Goal: Task Accomplishment & Management: Manage account settings

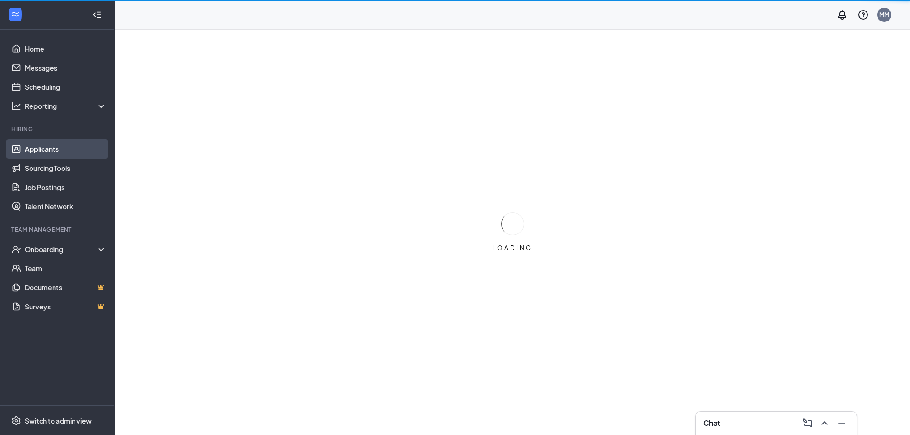
click at [28, 144] on link "Applicants" at bounding box center [66, 148] width 82 height 19
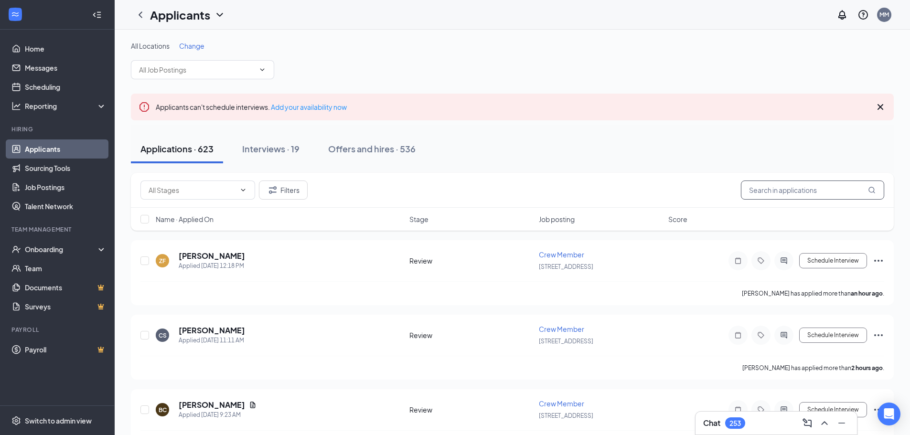
click at [782, 191] on input "text" at bounding box center [812, 190] width 143 height 19
drag, startPoint x: 802, startPoint y: 184, endPoint x: 415, endPoint y: 193, distance: 386.9
click at [415, 193] on div "Filters PAULINA" at bounding box center [512, 190] width 744 height 19
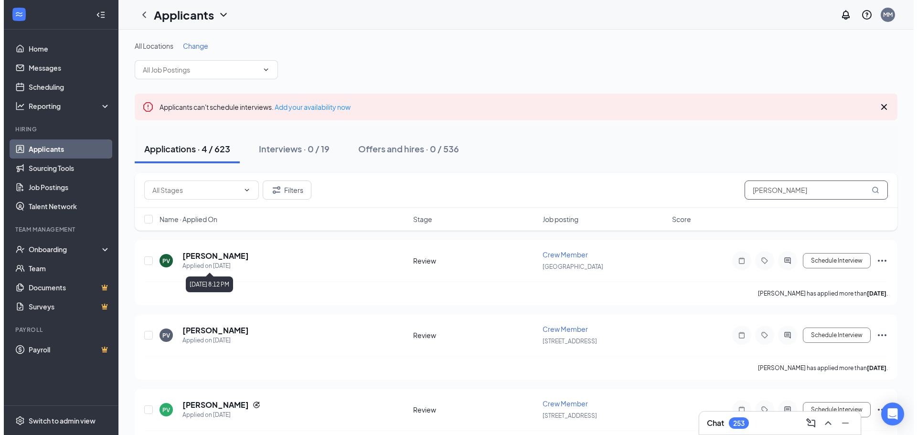
scroll to position [48, 0]
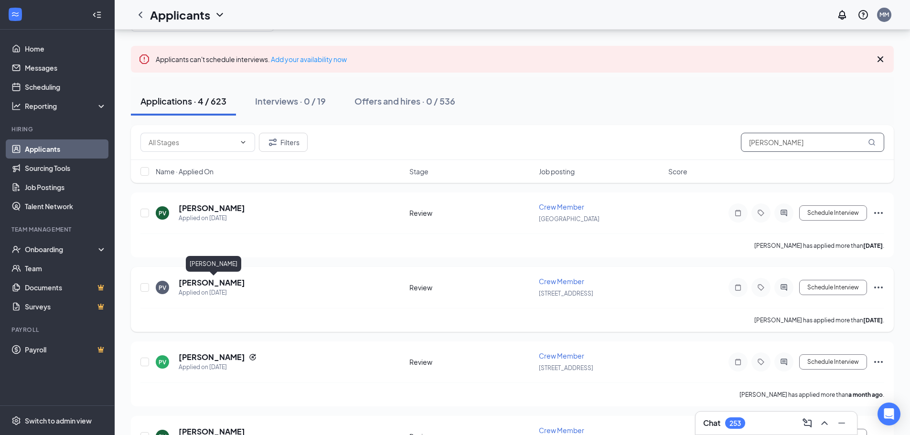
type input "[PERSON_NAME]"
click at [210, 284] on h5 "[PERSON_NAME]" at bounding box center [212, 282] width 66 height 11
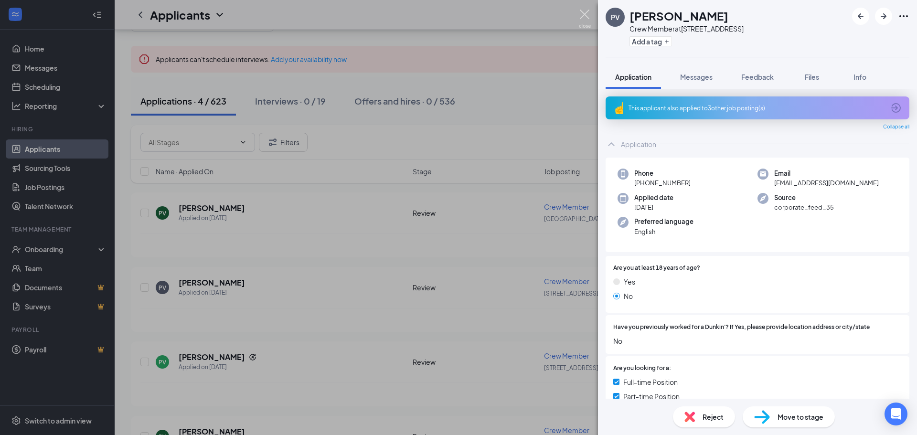
click at [588, 16] on img at bounding box center [585, 19] width 12 height 19
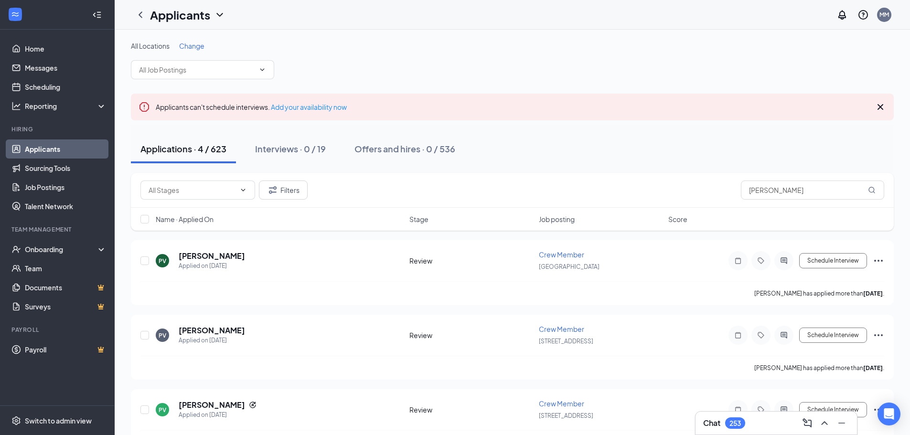
click at [169, 158] on button "Applications · 4 / 623" at bounding box center [183, 149] width 105 height 29
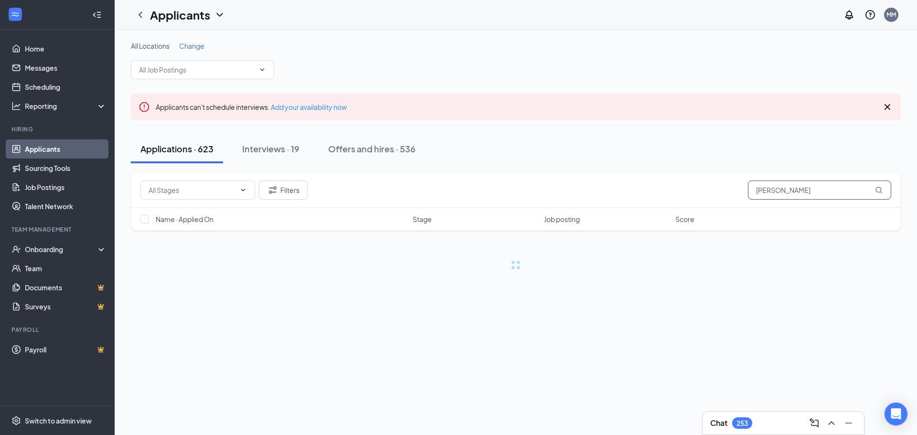
drag, startPoint x: 791, startPoint y: 192, endPoint x: 730, endPoint y: 187, distance: 60.8
click at [730, 187] on div "Filters PAULINA" at bounding box center [515, 190] width 751 height 19
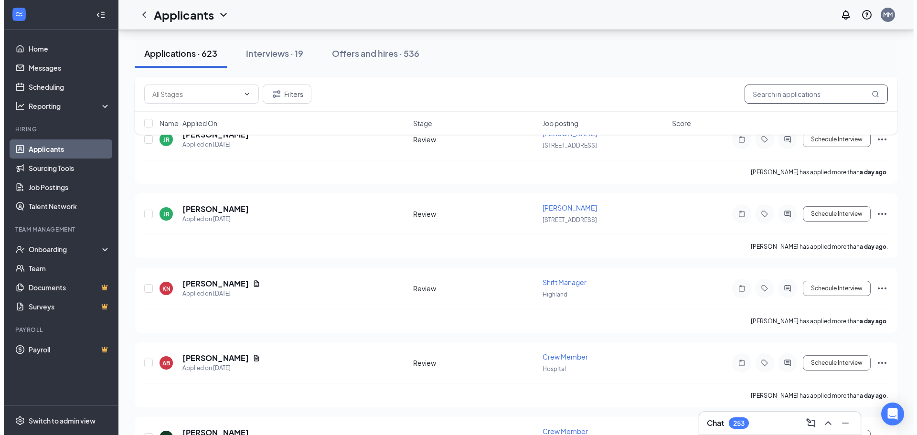
scroll to position [1242, 0]
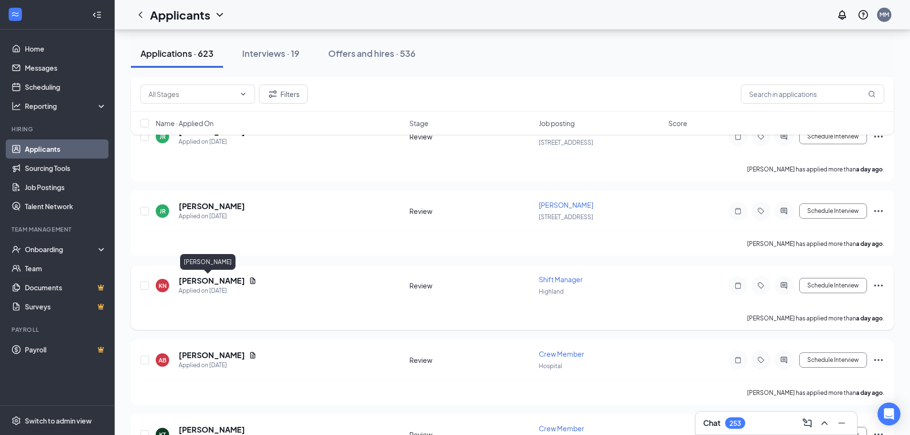
click at [203, 282] on h5 "[PERSON_NAME]" at bounding box center [212, 281] width 66 height 11
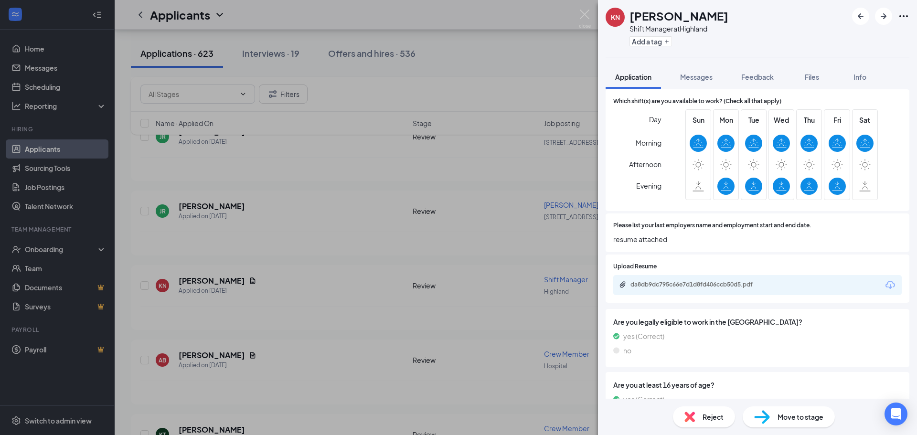
scroll to position [382, 0]
click at [674, 280] on div "da8db9dc795c66e7d1d8fd406ccb50d5.pdf" at bounding box center [697, 284] width 134 height 8
click at [582, 16] on img at bounding box center [585, 19] width 12 height 19
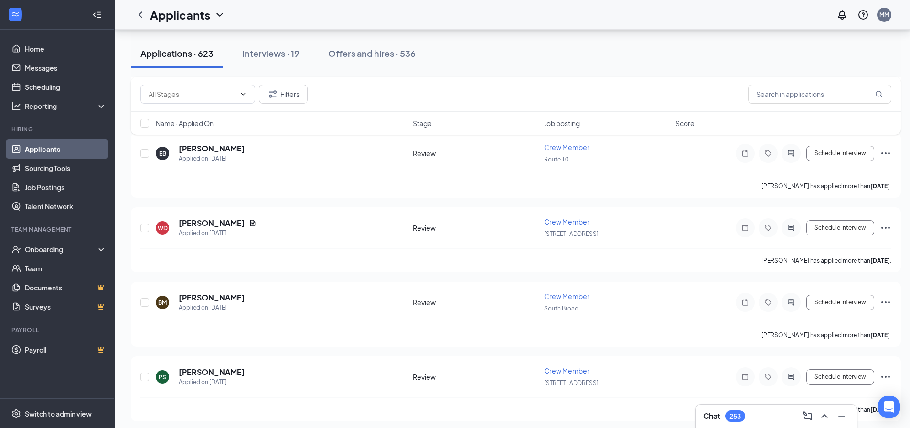
scroll to position [2794, 0]
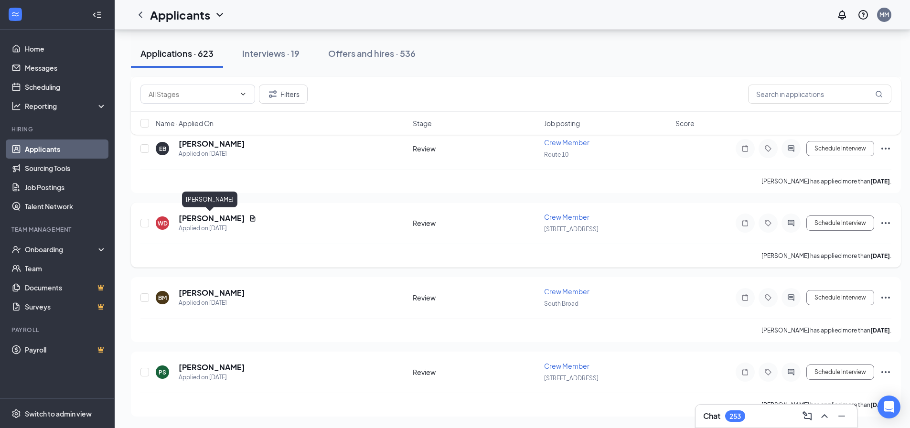
click at [214, 216] on h5 "[PERSON_NAME]" at bounding box center [212, 218] width 66 height 11
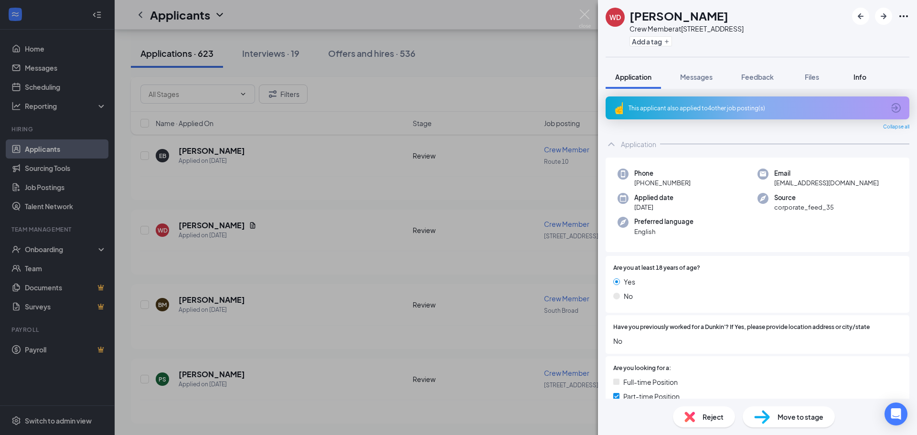
click at [854, 74] on div "Info" at bounding box center [859, 77] width 19 height 10
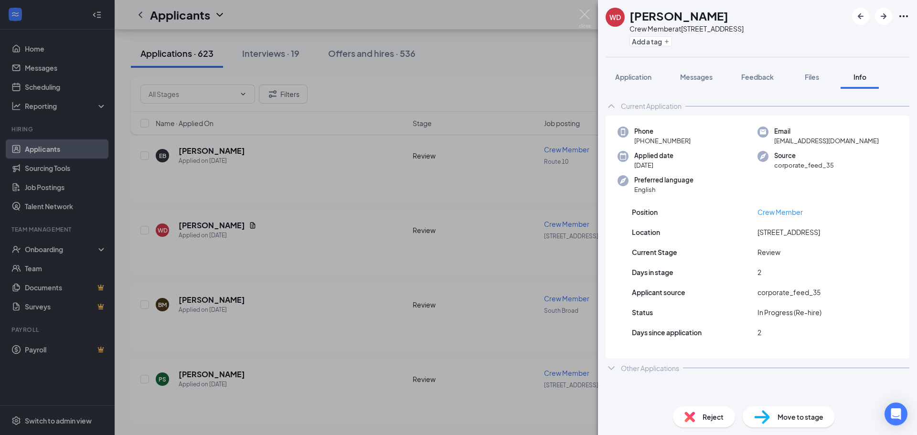
click at [907, 13] on icon "Ellipses" at bounding box center [903, 16] width 11 height 11
click at [833, 54] on link "Flag applicant" at bounding box center [831, 48] width 62 height 11
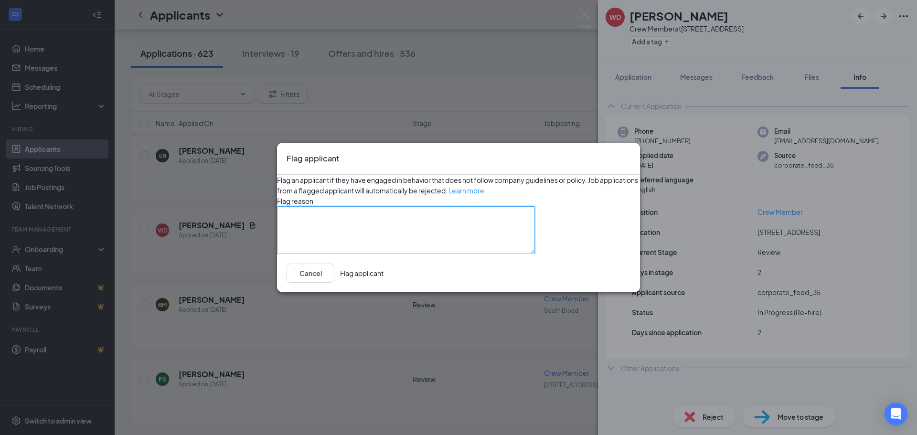
click at [329, 224] on textarea at bounding box center [406, 230] width 258 height 48
type textarea "N"
type textarea "not elegible for hire"
click at [384, 283] on button "Flag applicant" at bounding box center [361, 273] width 43 height 19
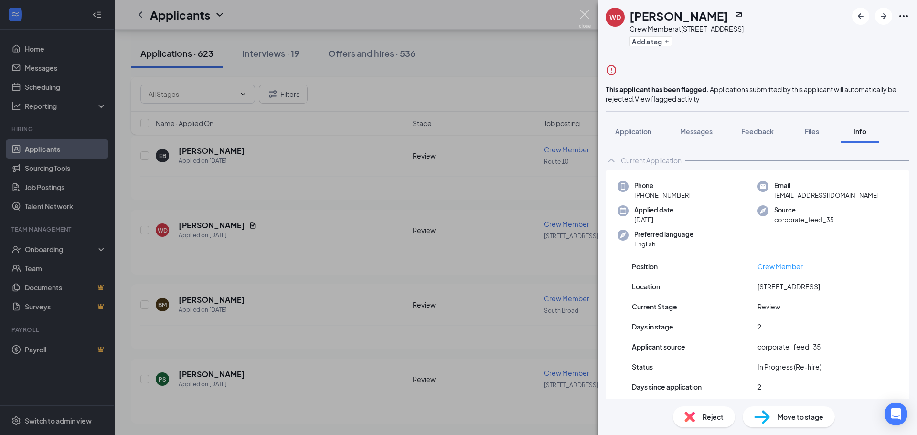
click at [583, 13] on img at bounding box center [585, 19] width 12 height 19
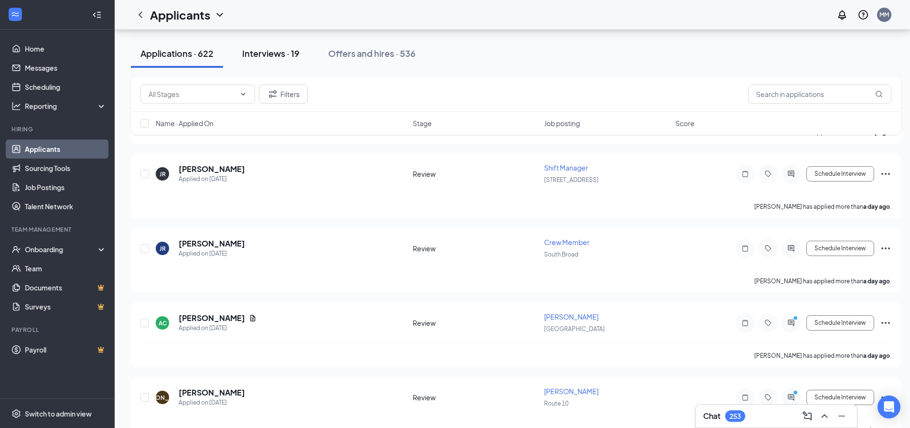
scroll to position [1409, 0]
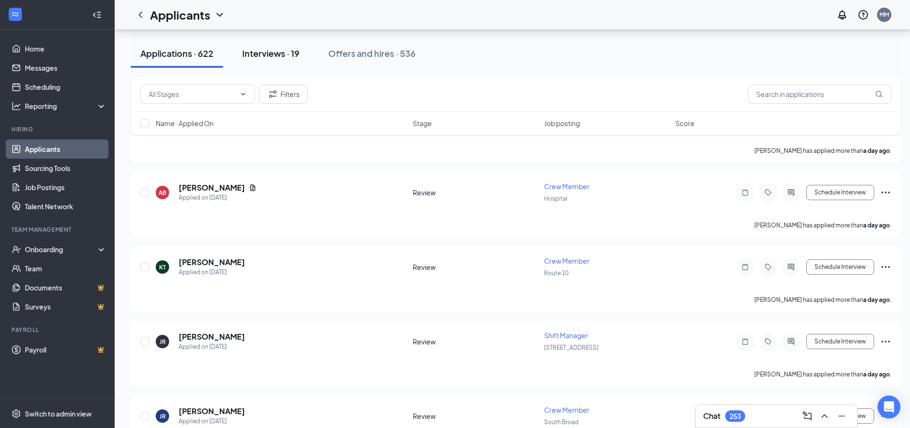
click at [276, 52] on div "Interviews · 19" at bounding box center [270, 53] width 57 height 12
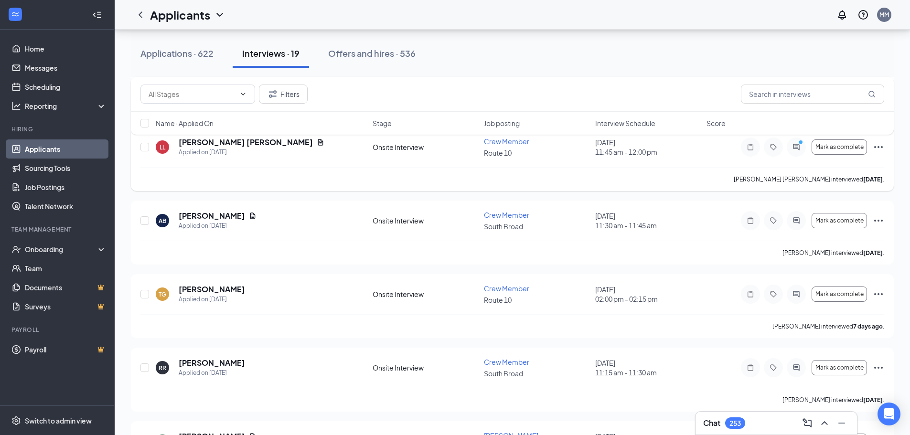
scroll to position [334, 0]
click at [370, 61] on button "Offers and hires · 536" at bounding box center [372, 53] width 107 height 29
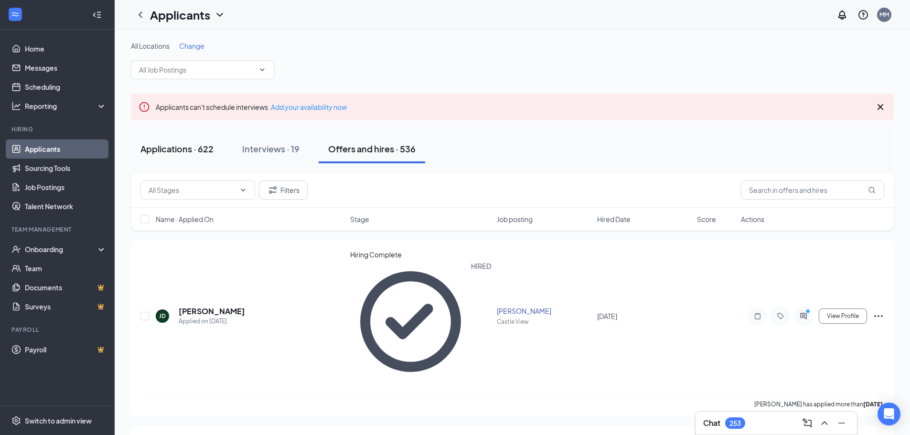
click at [158, 148] on div "Applications · 622" at bounding box center [176, 149] width 73 height 12
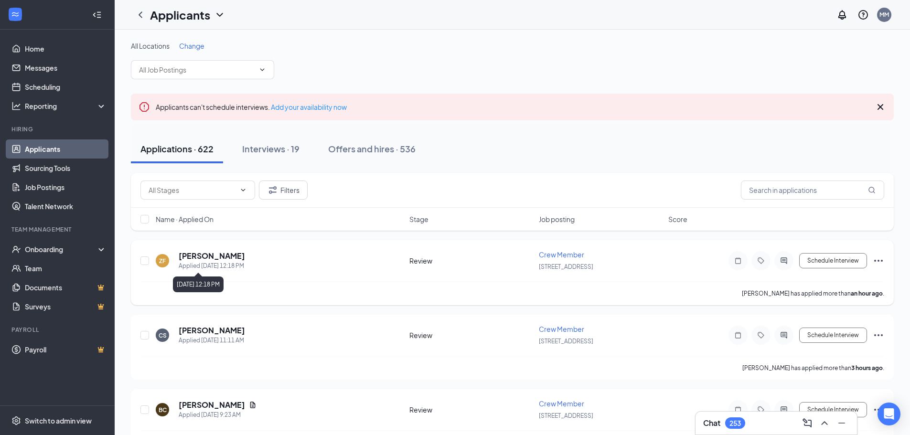
scroll to position [48, 0]
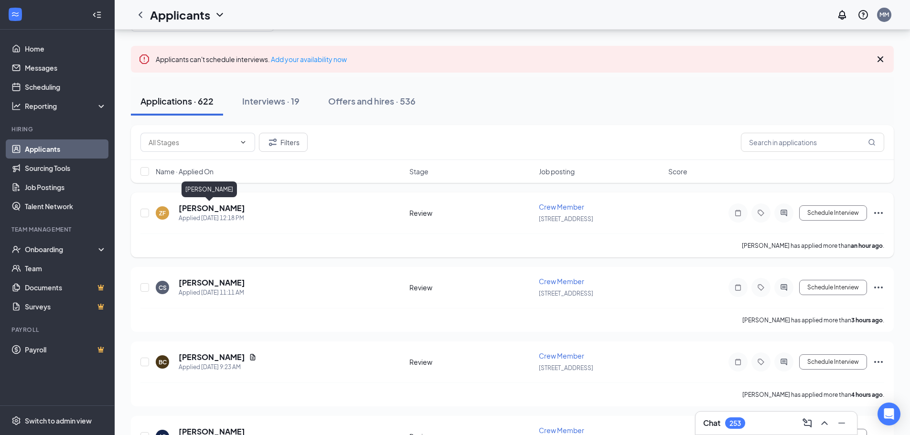
click at [205, 207] on h5 "[PERSON_NAME]" at bounding box center [212, 208] width 66 height 11
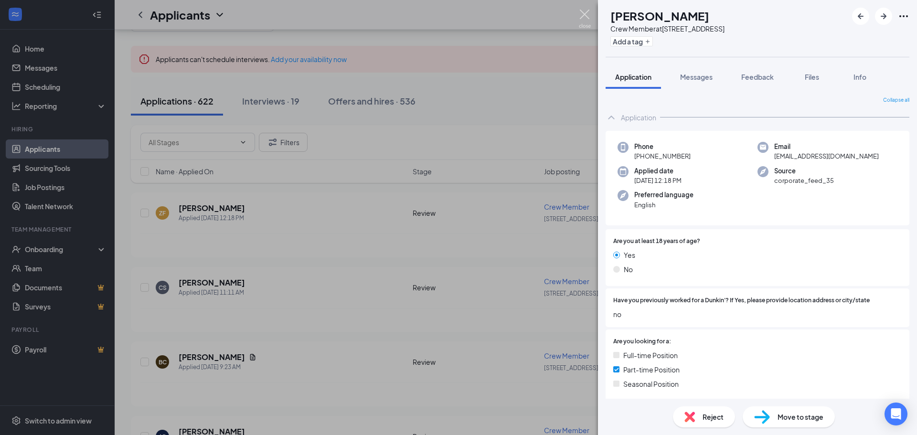
click at [582, 20] on img at bounding box center [585, 19] width 12 height 19
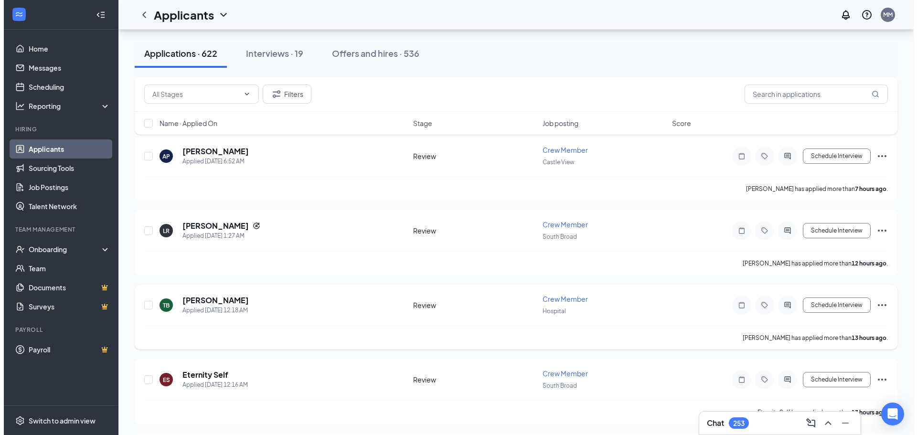
scroll to position [334, 0]
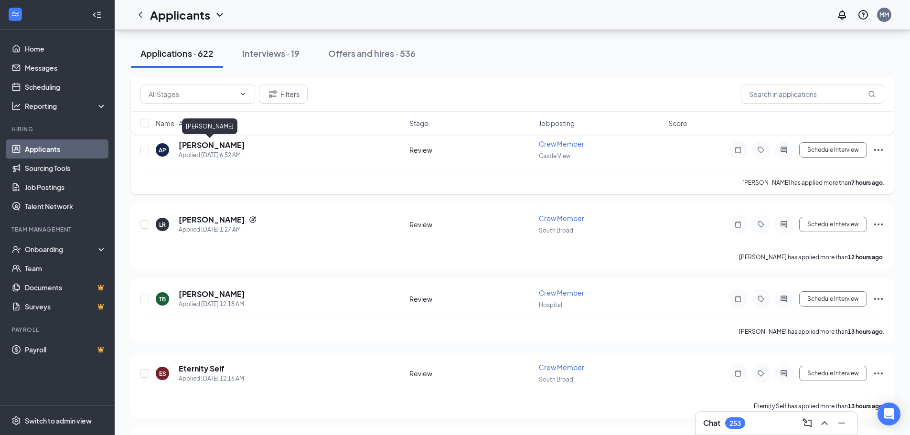
click at [214, 147] on h5 "[PERSON_NAME]" at bounding box center [212, 145] width 66 height 11
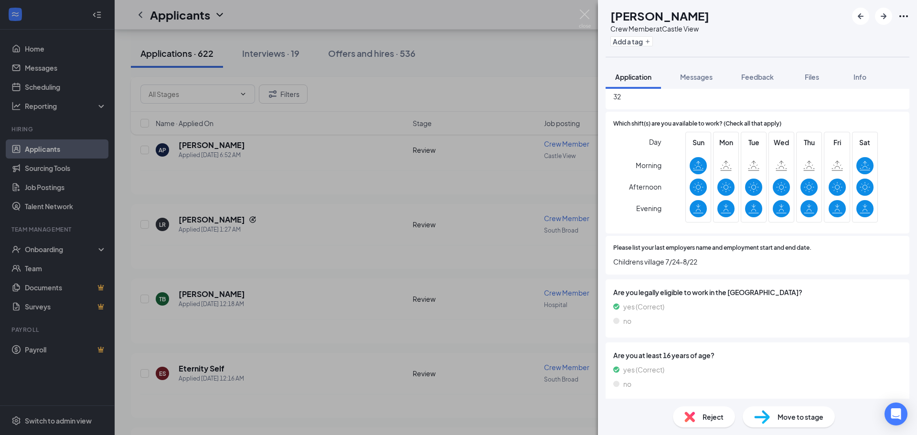
scroll to position [337, 0]
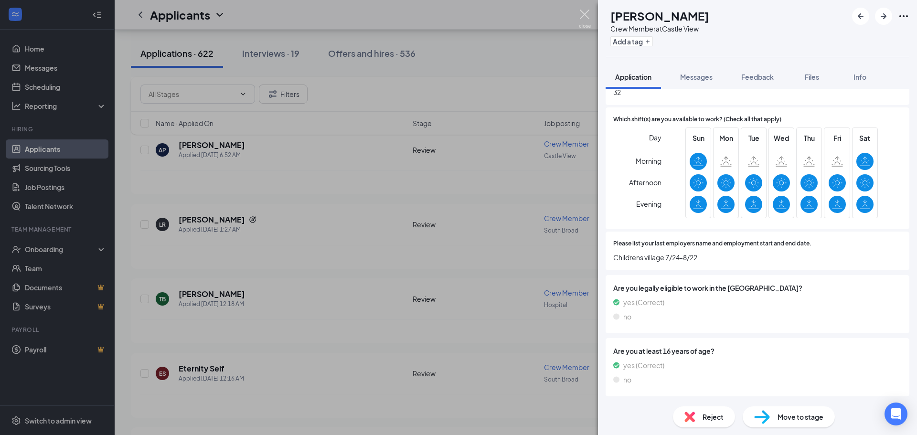
click at [585, 16] on img at bounding box center [585, 19] width 12 height 19
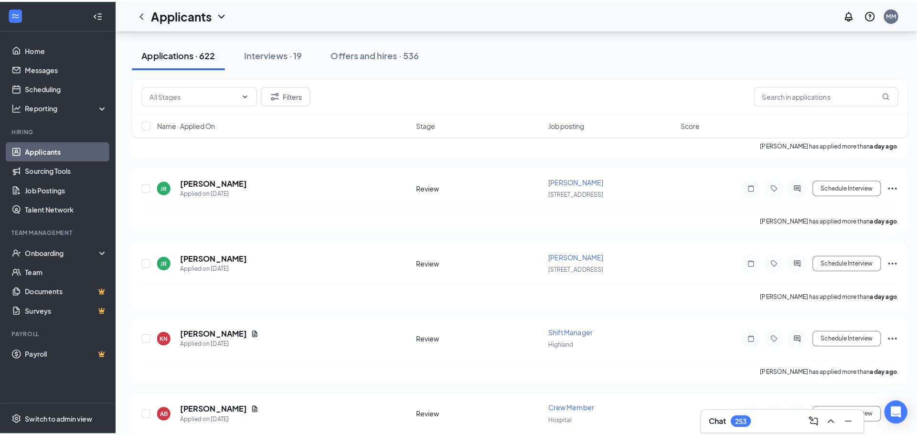
scroll to position [1194, 0]
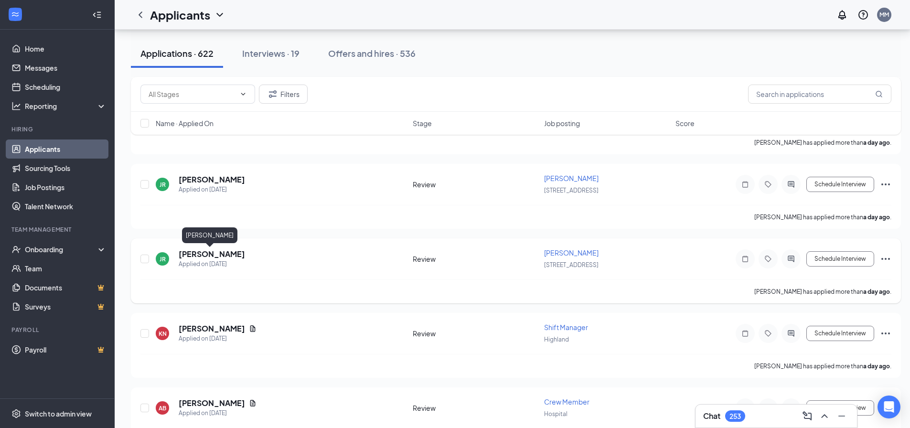
click at [212, 256] on h5 "[PERSON_NAME]" at bounding box center [212, 254] width 66 height 11
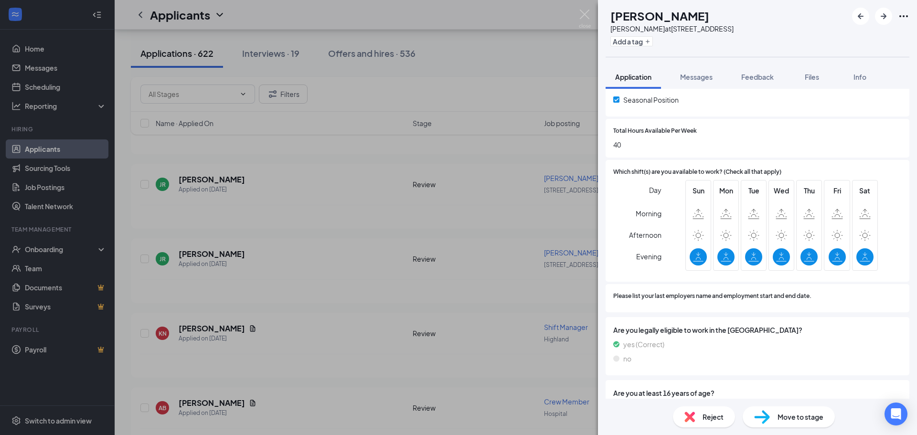
scroll to position [353, 0]
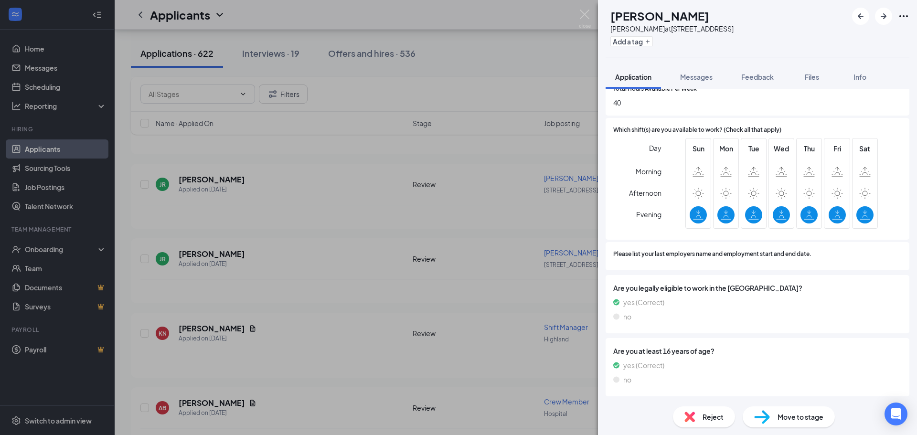
click at [586, 12] on img at bounding box center [585, 19] width 12 height 19
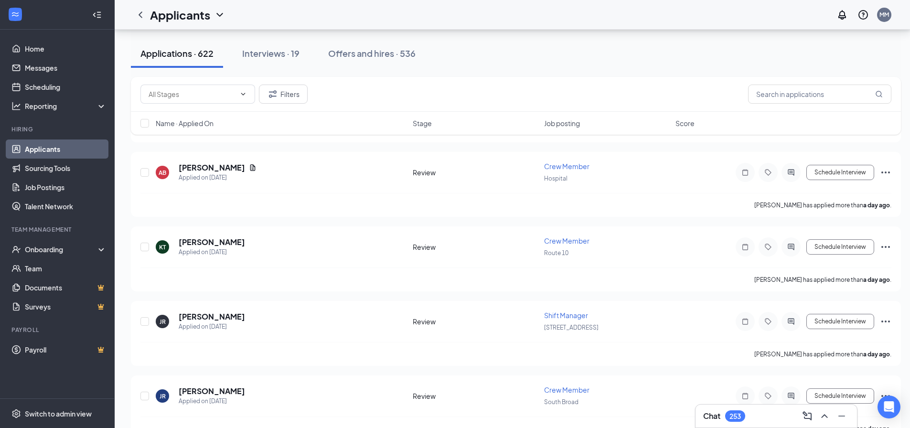
scroll to position [1433, 0]
